Goal: Task Accomplishment & Management: Complete application form

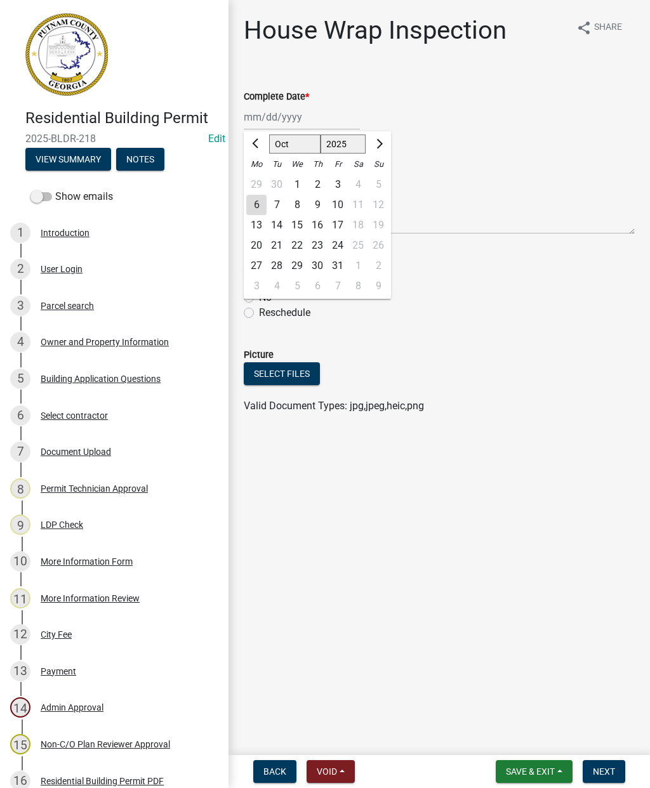
select select "10"
select select "2025"
click at [264, 205] on div "6" at bounding box center [256, 205] width 20 height 20
type input "[DATE]"
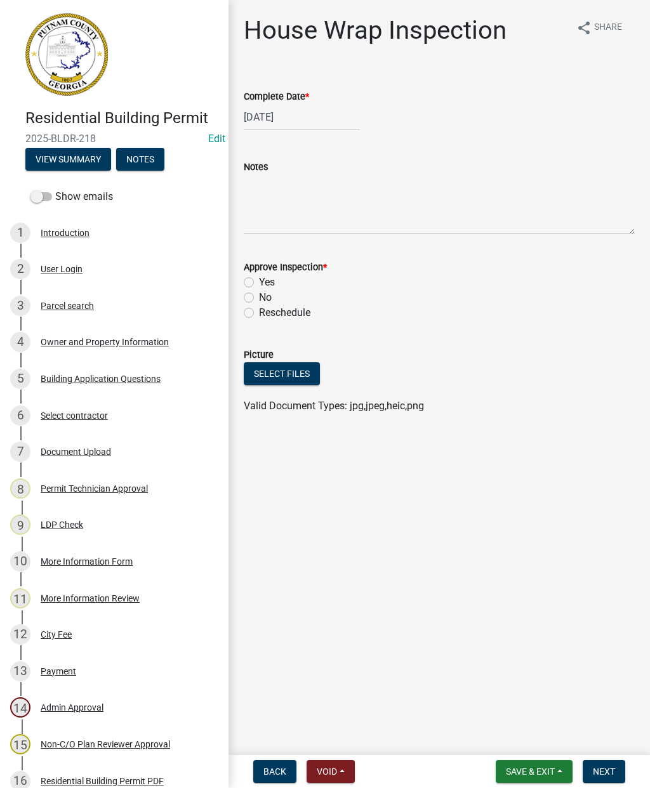
click at [259, 277] on label "Yes" at bounding box center [267, 282] width 16 height 15
click at [259, 277] on input "Yes" at bounding box center [263, 279] width 8 height 8
radio input "true"
click at [614, 764] on button "Next" at bounding box center [604, 771] width 43 height 23
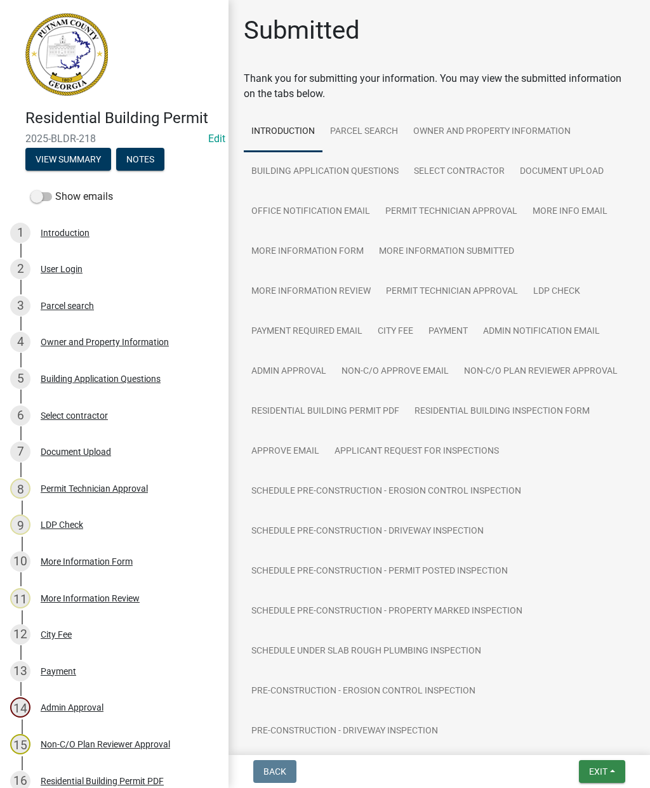
click at [606, 771] on span "Exit" at bounding box center [598, 772] width 18 height 10
click at [573, 735] on button "Save & Exit" at bounding box center [575, 738] width 102 height 30
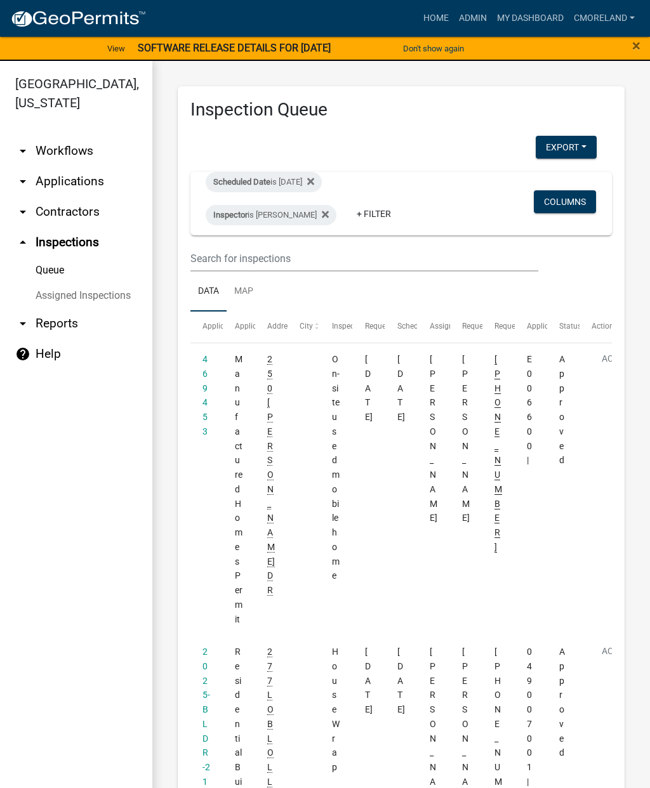
click at [326, 218] on fa-icon at bounding box center [323, 215] width 12 height 20
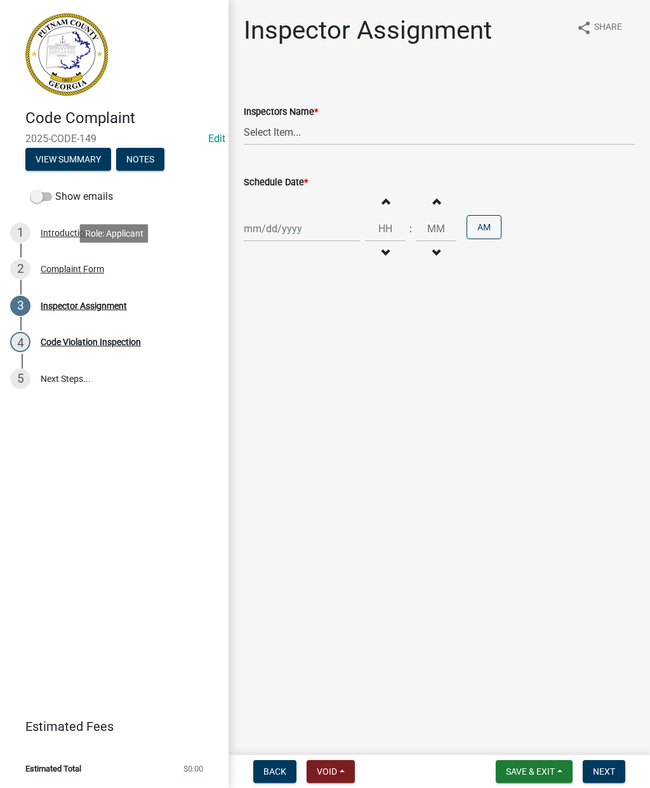
click at [86, 272] on div "Complaint Form" at bounding box center [72, 269] width 63 height 9
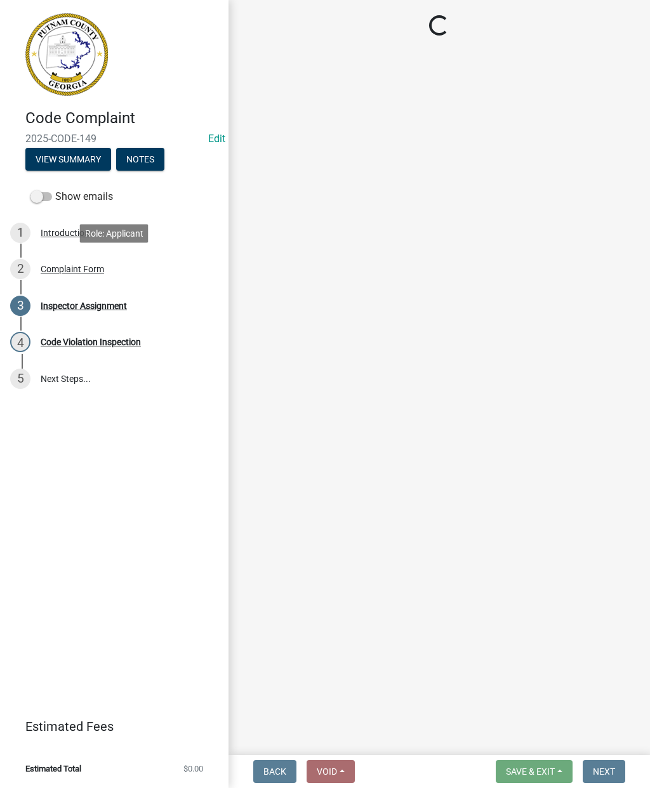
select select "76170ab1-b25a-468b-8231-d5eb0e85b261"
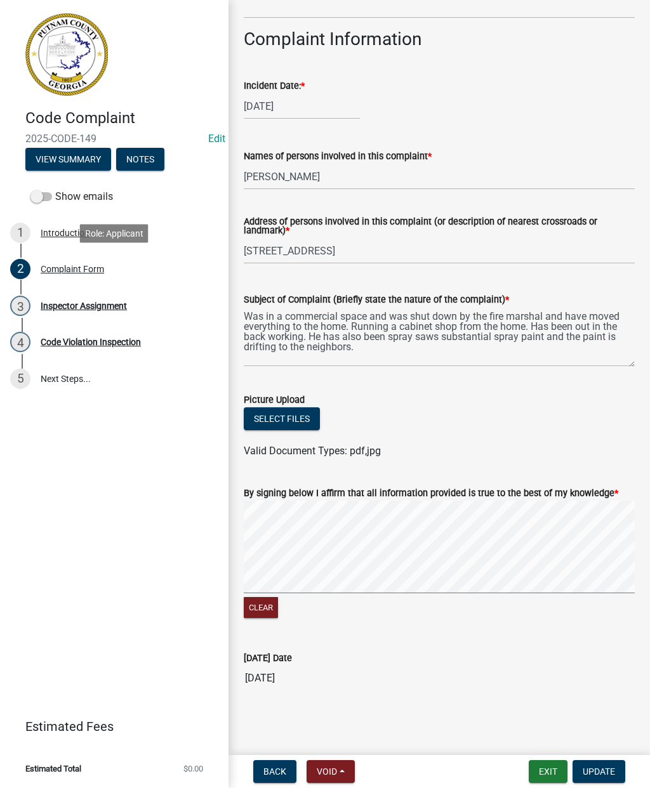
scroll to position [526, 0]
